Goal: Transaction & Acquisition: Book appointment/travel/reservation

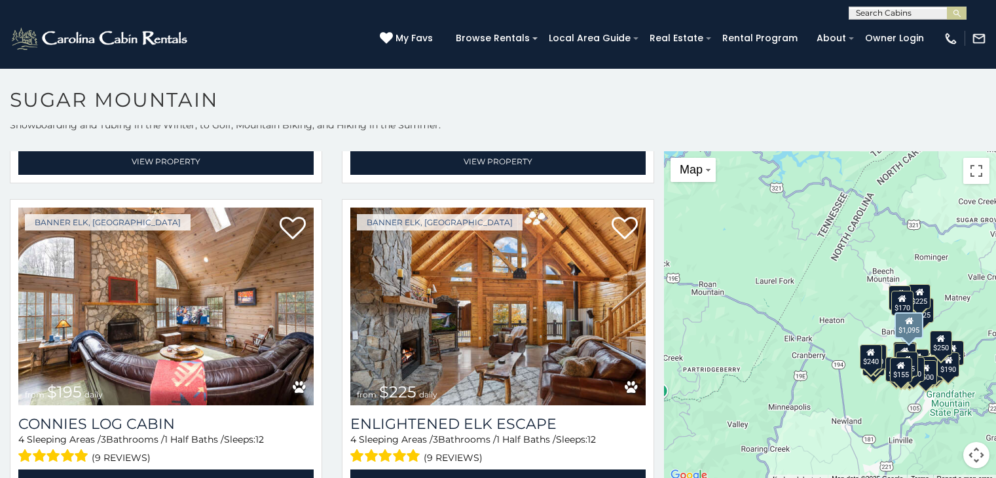
scroll to position [1878, 0]
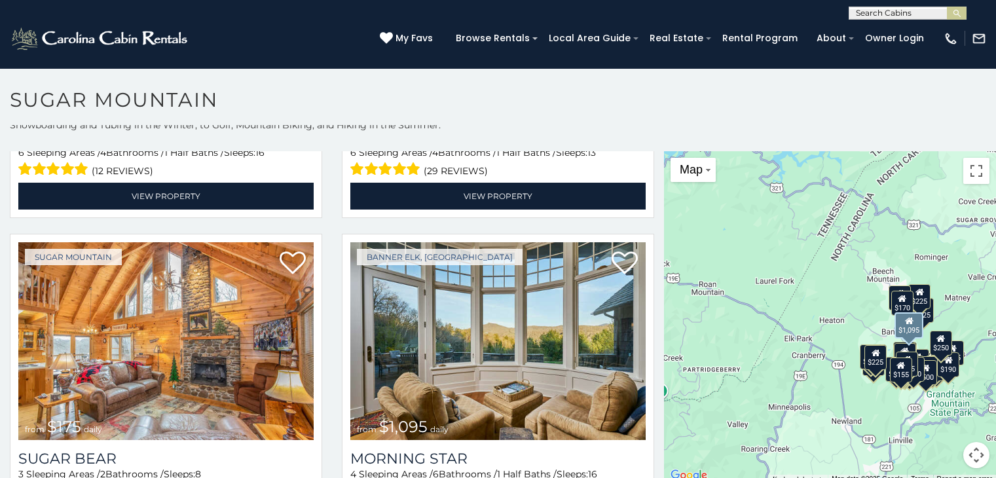
click at [556, 347] on img at bounding box center [497, 341] width 295 height 198
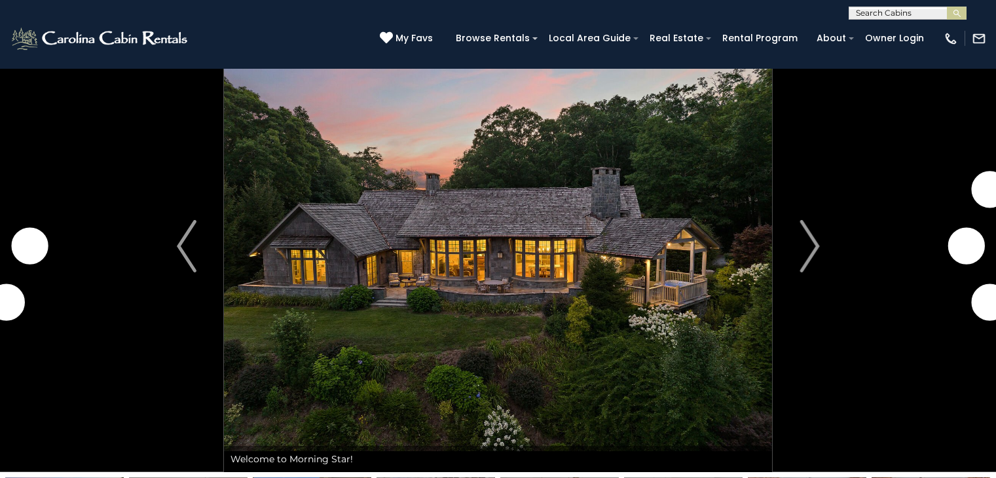
scroll to position [48, 0]
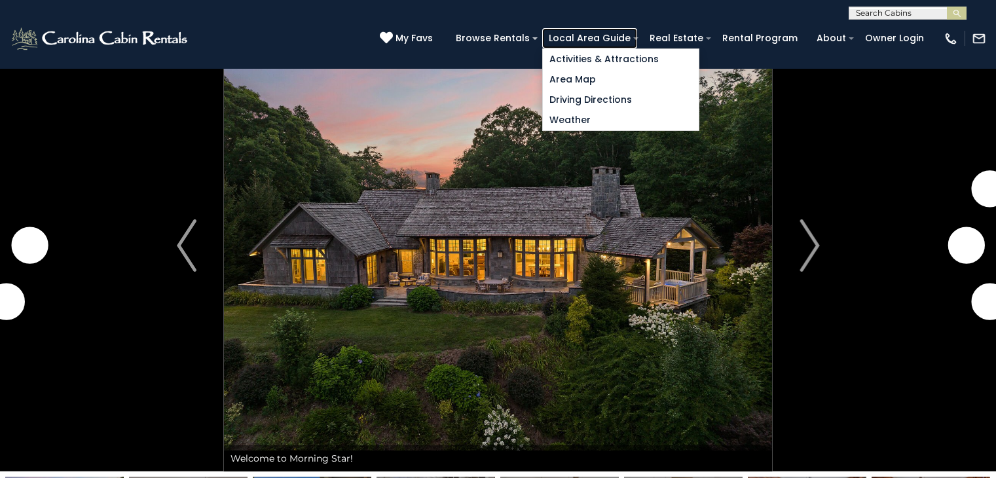
click at [601, 36] on link "Local Area Guide" at bounding box center [589, 38] width 95 height 20
